Goal: Transaction & Acquisition: Purchase product/service

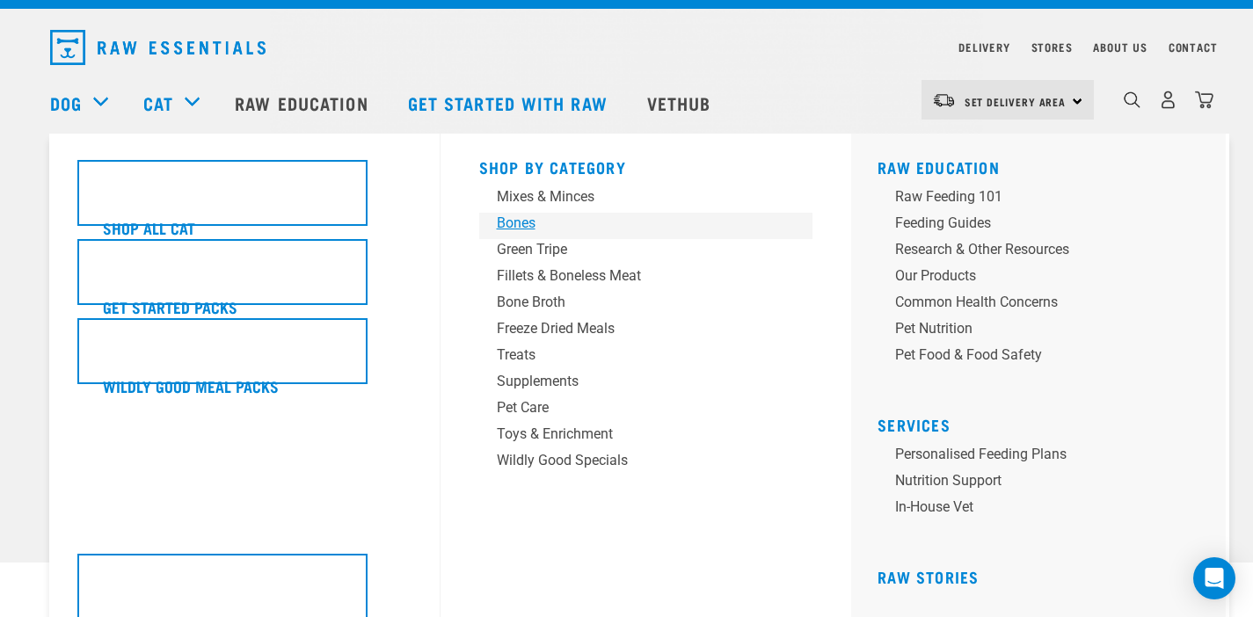
click at [530, 221] on div "Bones" at bounding box center [634, 223] width 274 height 21
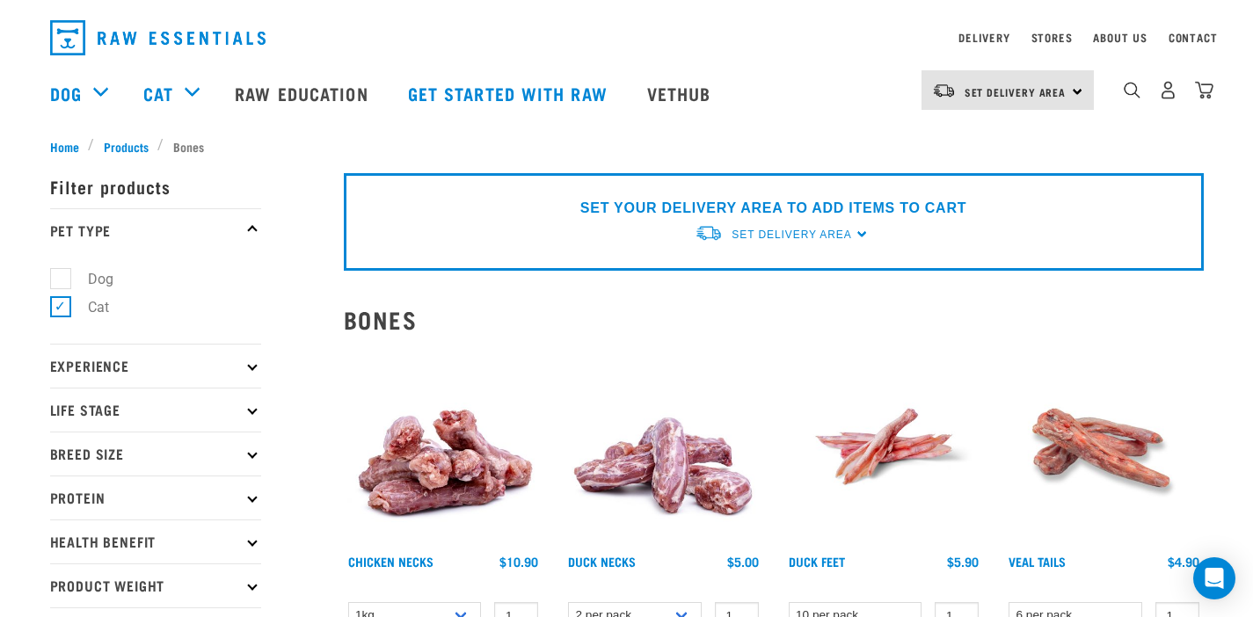
scroll to position [44, 0]
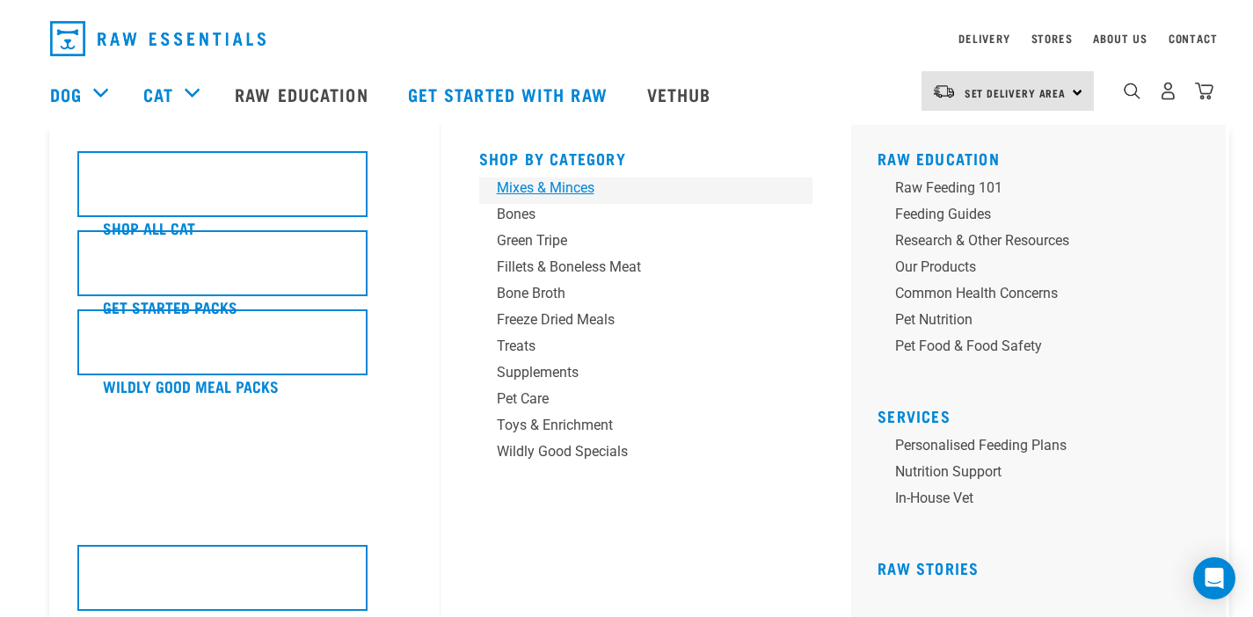
click at [565, 186] on div "Mixes & Minces" at bounding box center [634, 188] width 274 height 21
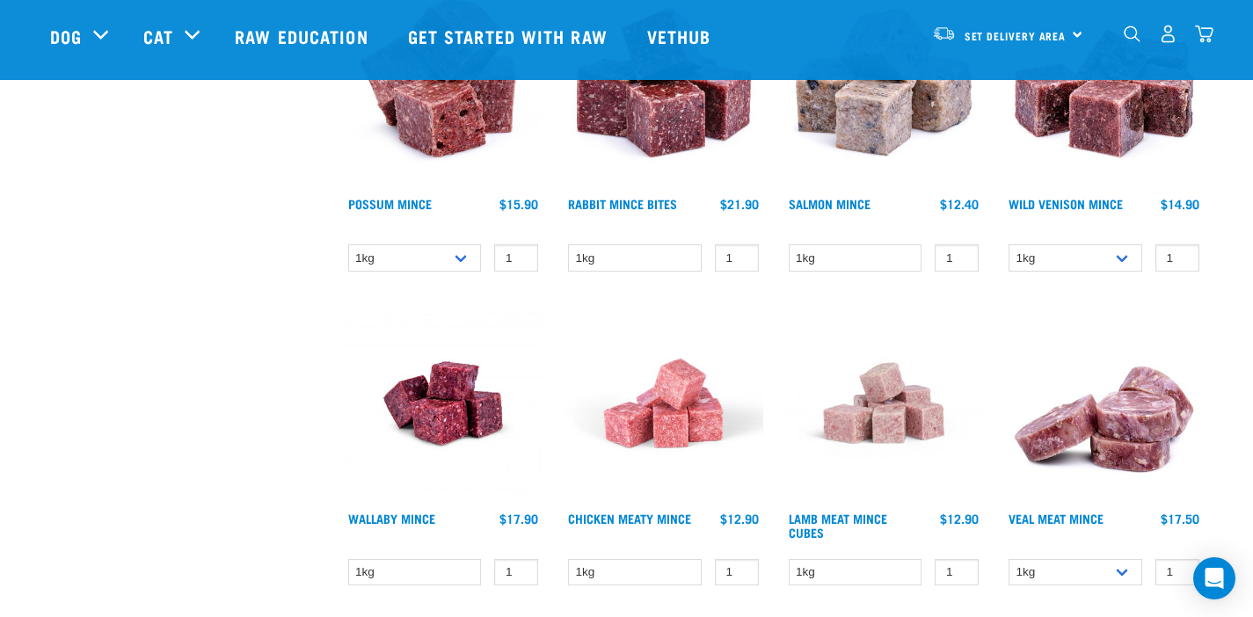
scroll to position [1563, 0]
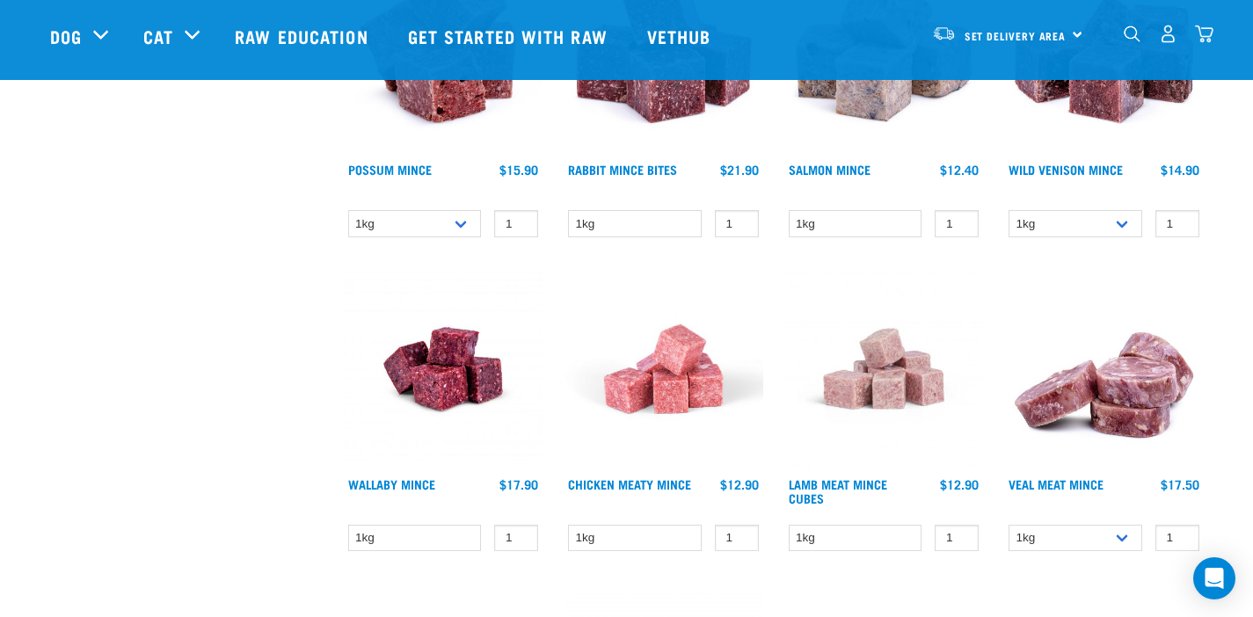
click at [673, 354] on img at bounding box center [664, 369] width 200 height 200
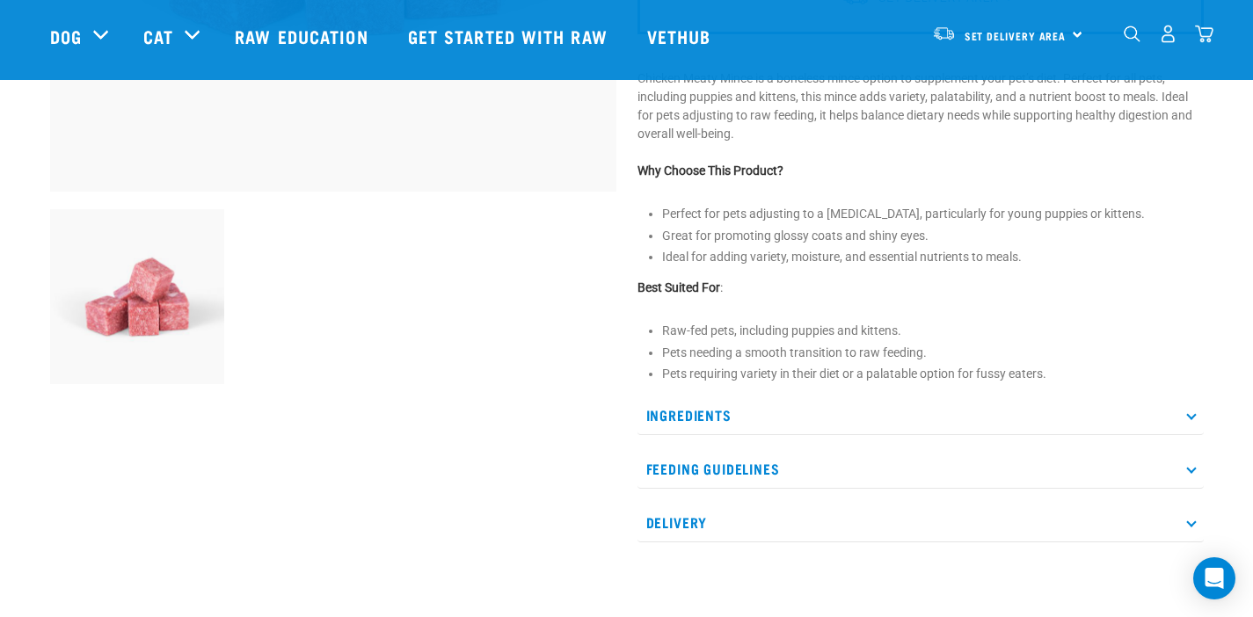
scroll to position [511, 0]
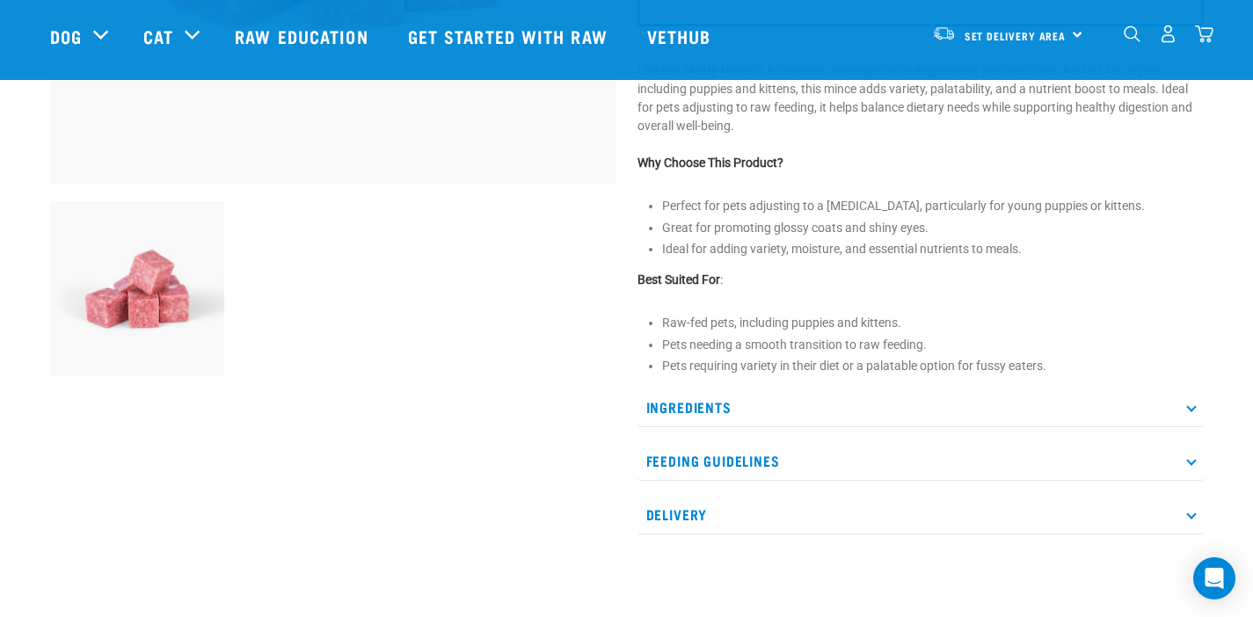
click at [1190, 405] on icon at bounding box center [1191, 408] width 10 height 10
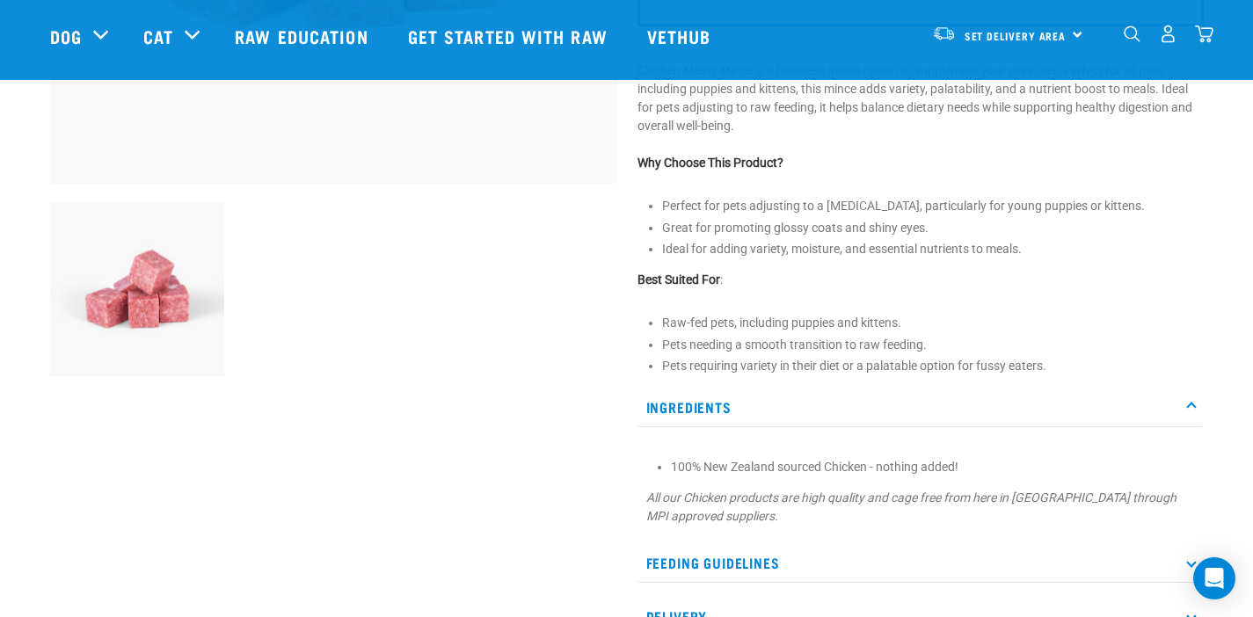
click at [1190, 406] on icon at bounding box center [1191, 408] width 10 height 10
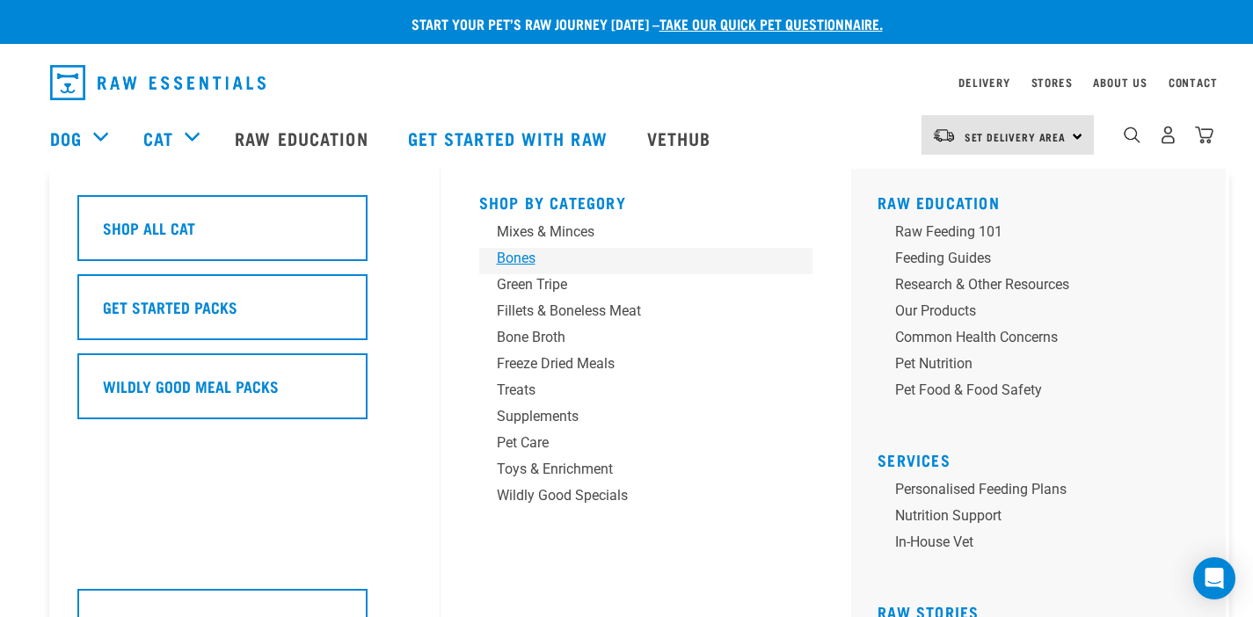
click at [526, 264] on div "Bones" at bounding box center [634, 258] width 274 height 21
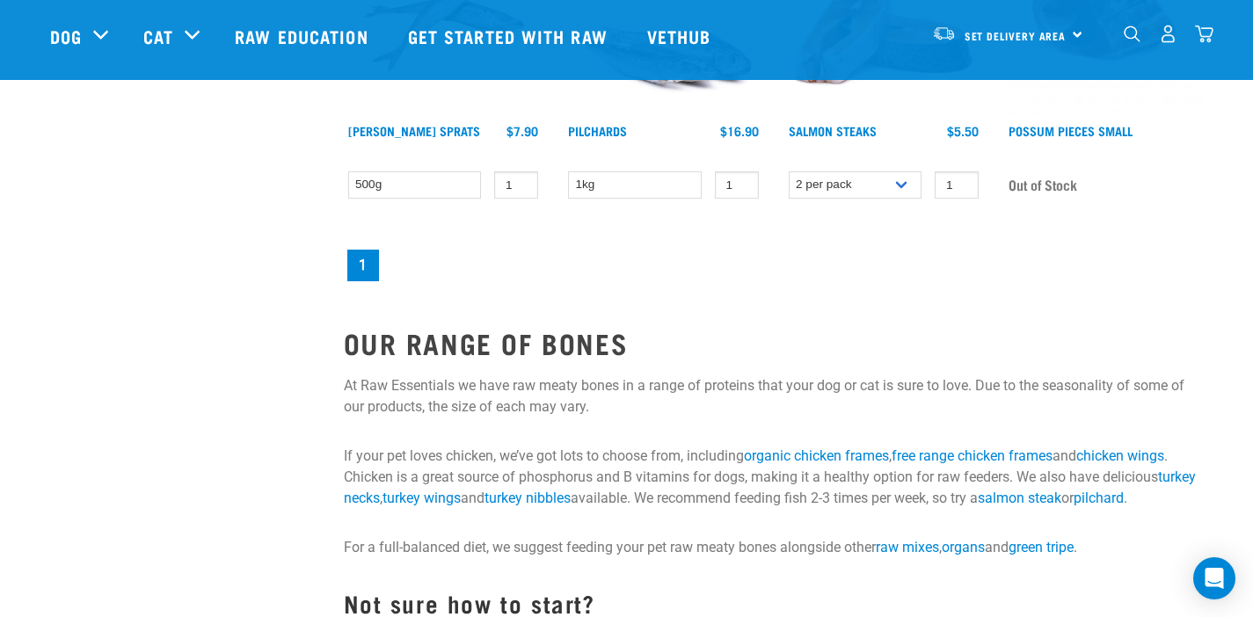
scroll to position [647, 0]
